Goal: Navigation & Orientation: Find specific page/section

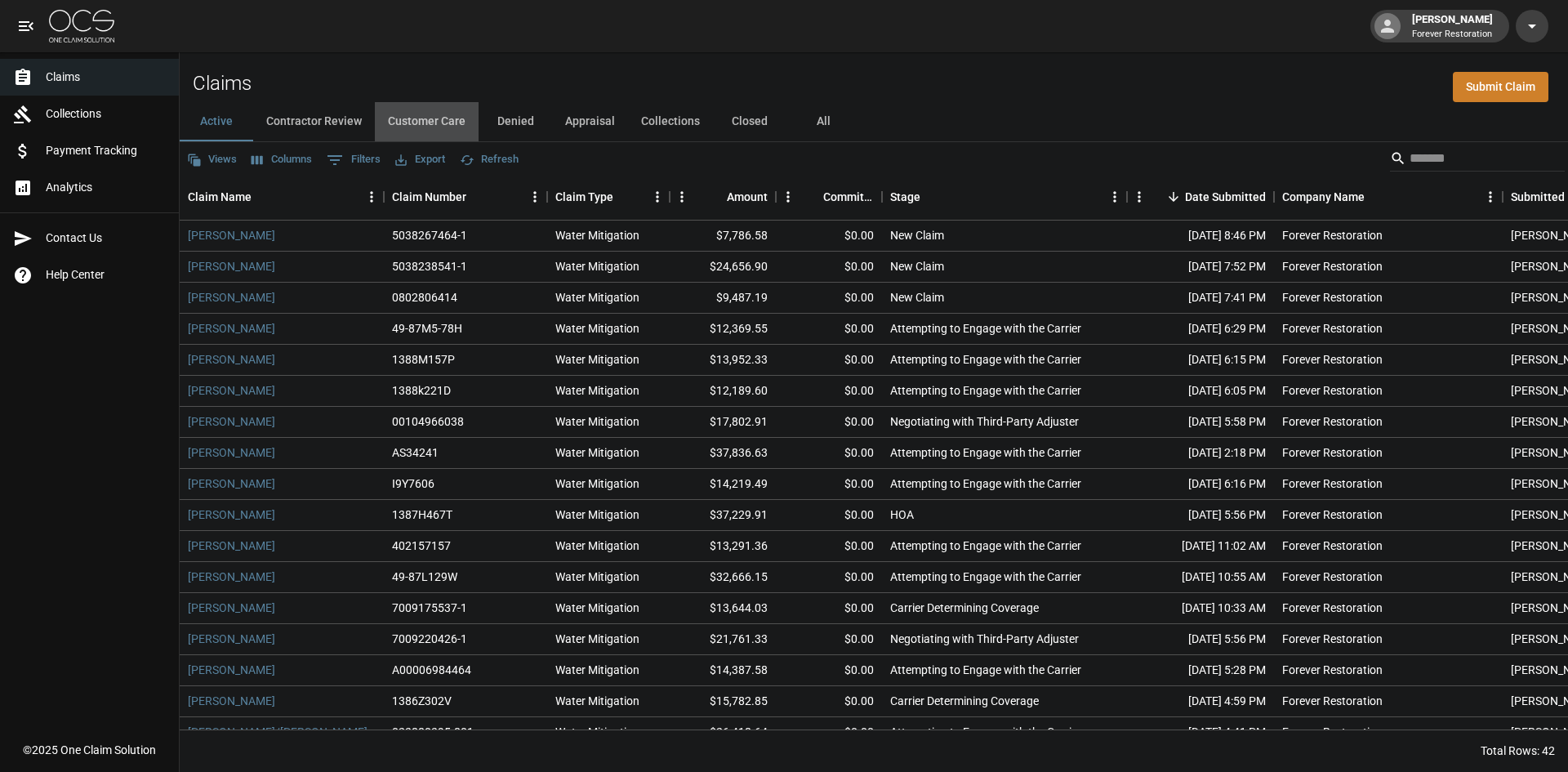
click at [408, 118] on button "Customer Care" at bounding box center [426, 122] width 103 height 40
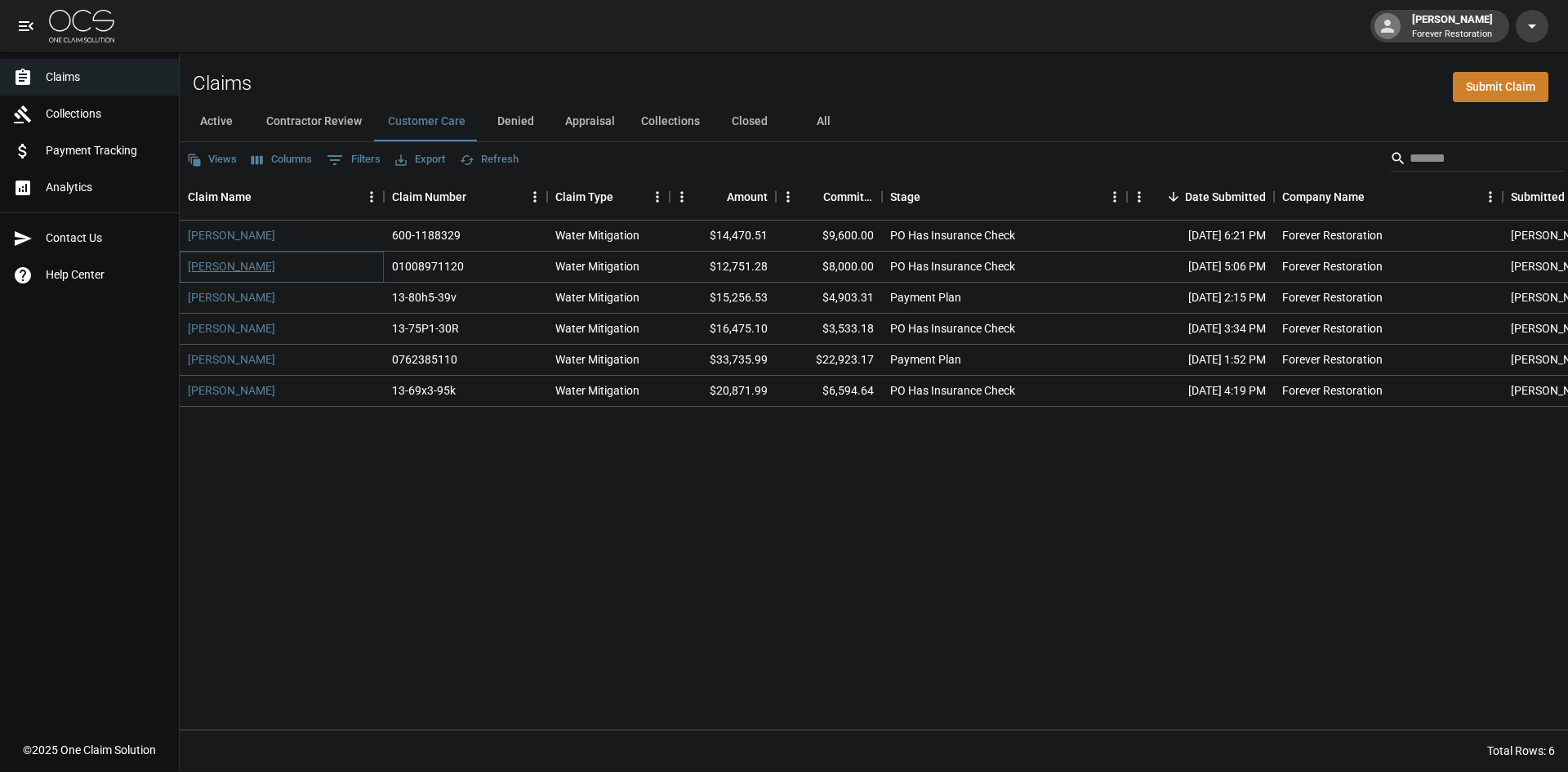
click at [244, 268] on link "Kathleen Robison" at bounding box center [231, 266] width 87 height 16
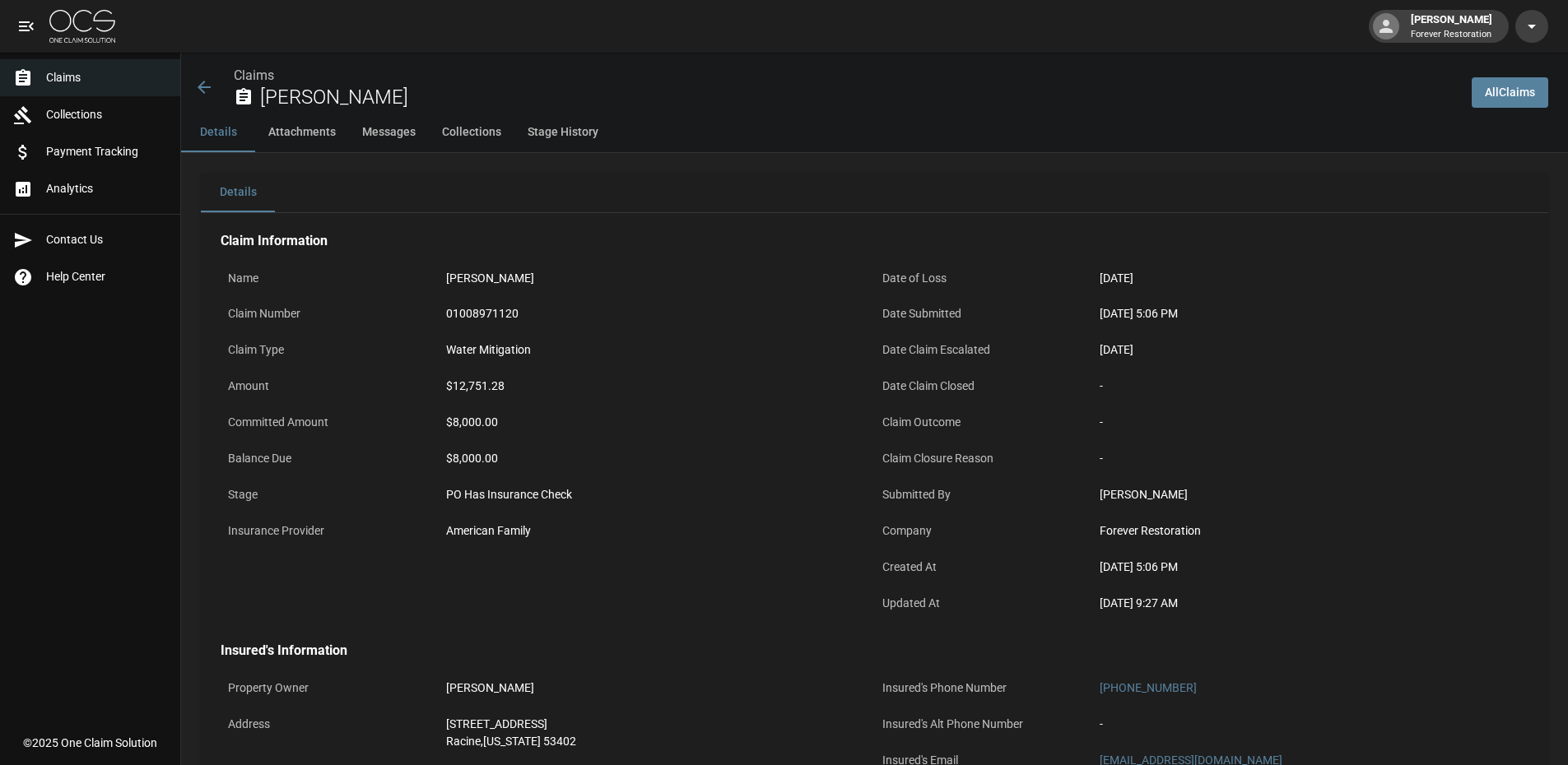
click at [204, 92] on icon at bounding box center [204, 87] width 14 height 14
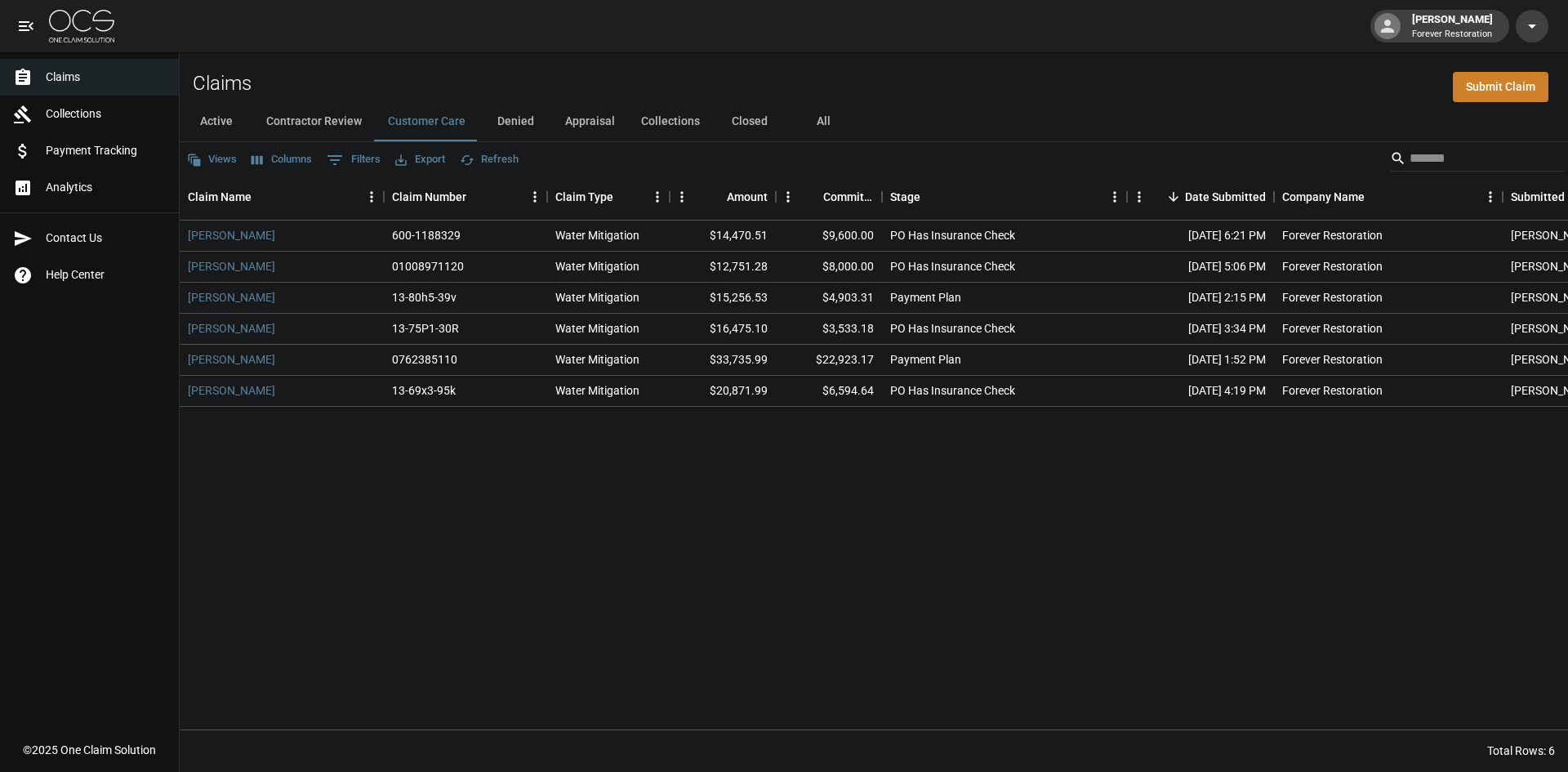
click at [79, 79] on span "Claims" at bounding box center [105, 76] width 120 height 17
